Goal: Find specific page/section: Find specific page/section

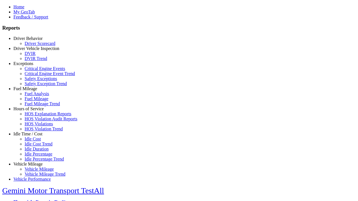
click at [32, 111] on link "Hours of Service" at bounding box center [28, 108] width 30 height 5
click at [36, 116] on link "HOS Explanation Reports" at bounding box center [48, 113] width 47 height 5
